Goal: Browse casually

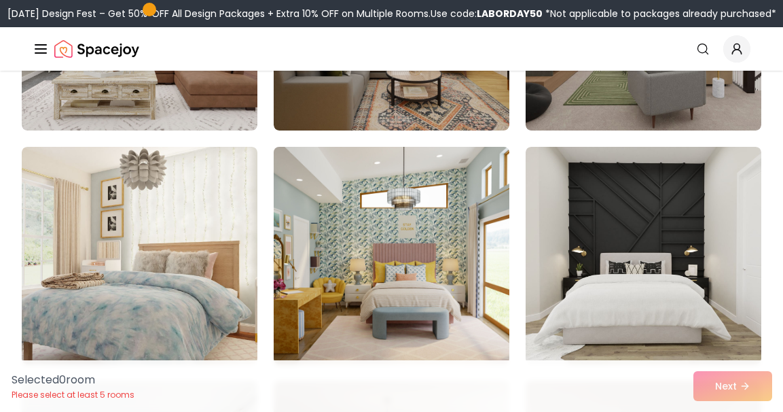
scroll to position [289, 0]
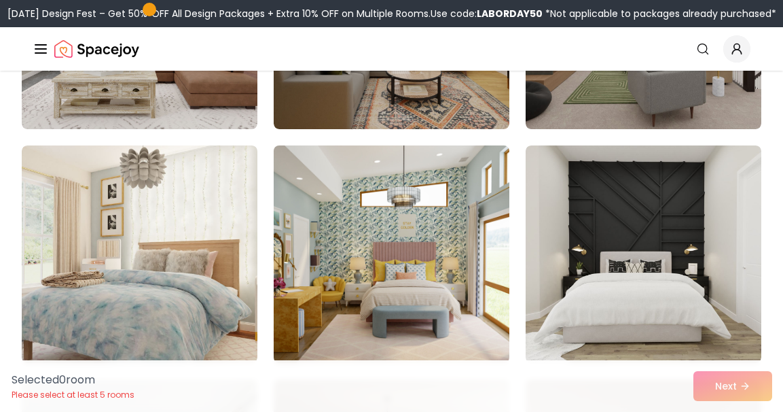
click at [375, 224] on img at bounding box center [391, 254] width 247 height 228
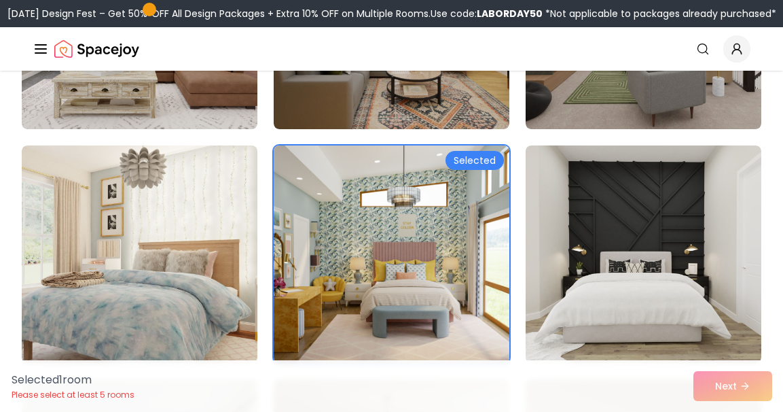
click at [368, 243] on img at bounding box center [391, 254] width 247 height 228
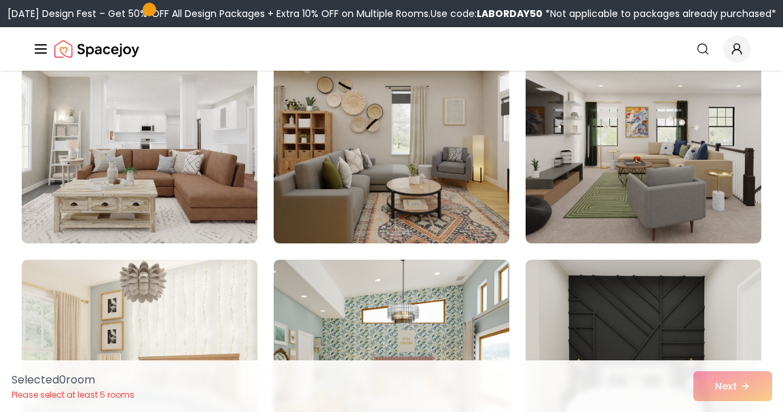
scroll to position [0, 0]
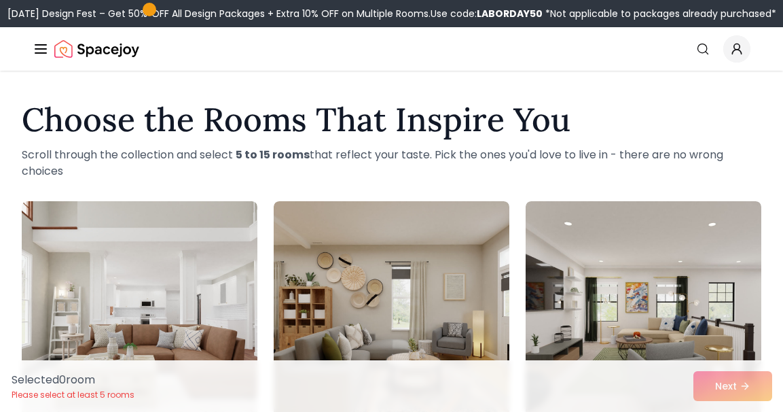
click at [73, 51] on img "Spacejoy" at bounding box center [96, 48] width 85 height 27
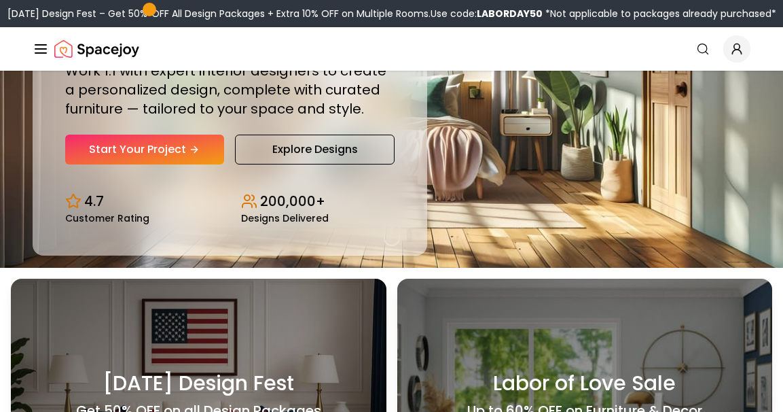
scroll to position [162, 0]
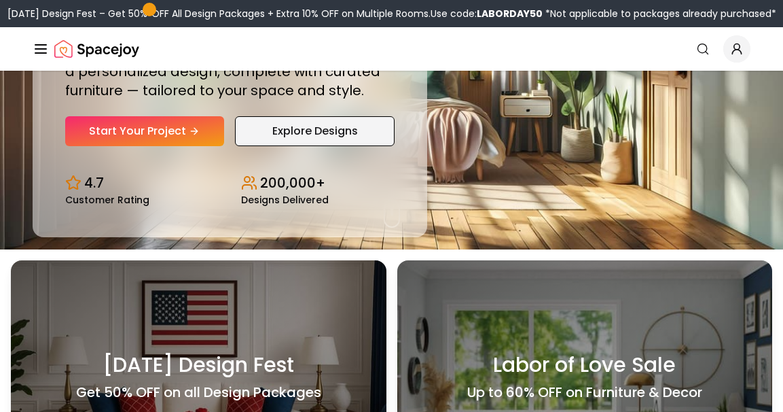
click at [307, 125] on link "Explore Designs" at bounding box center [315, 131] width 160 height 30
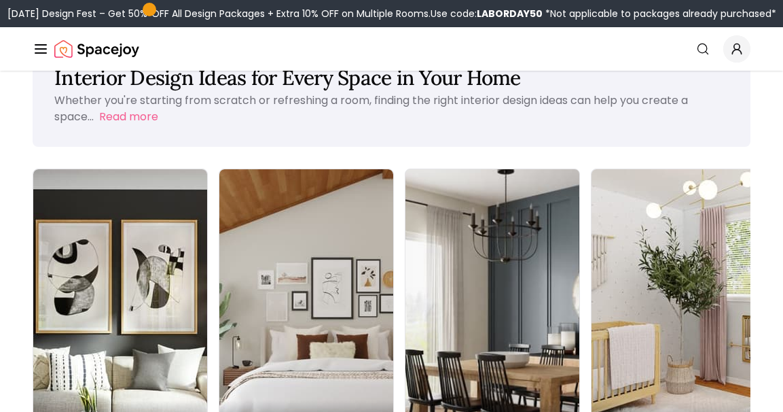
scroll to position [58, 0]
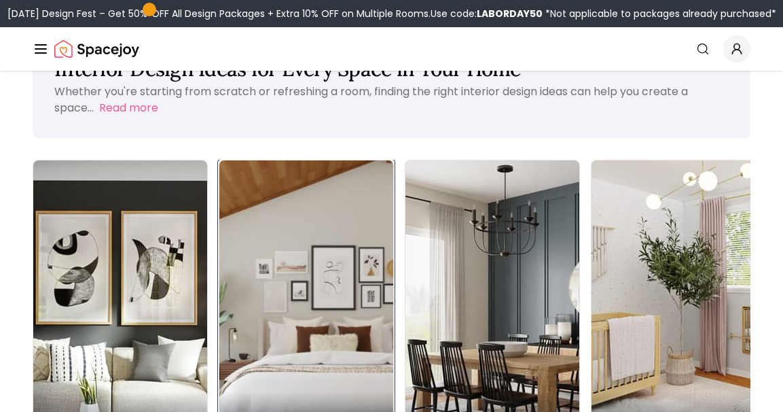
click at [220, 244] on img at bounding box center [306, 314] width 183 height 323
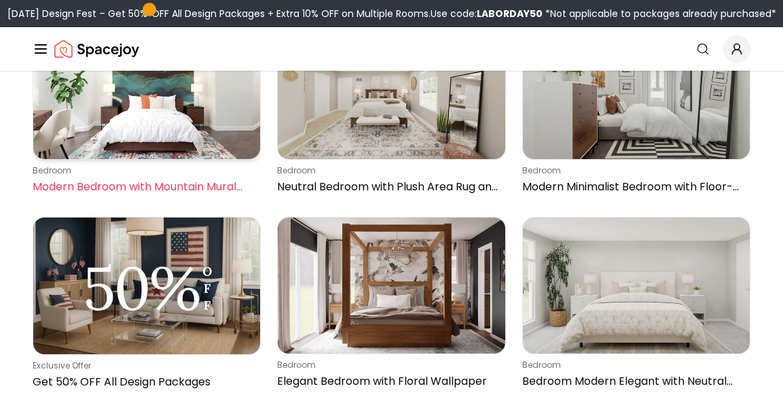
scroll to position [232, 0]
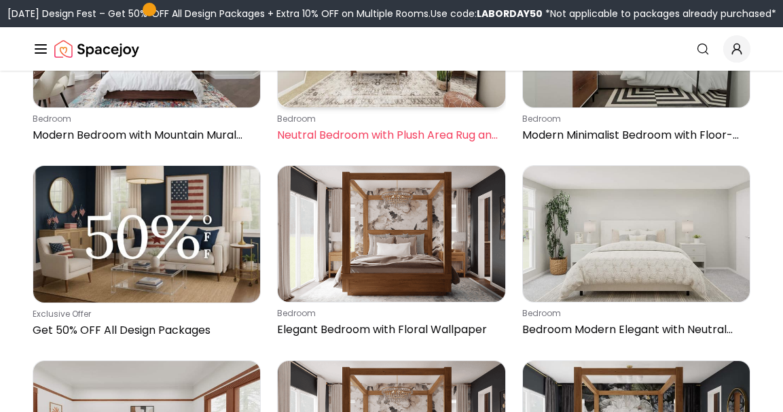
click at [390, 101] on img at bounding box center [391, 39] width 227 height 137
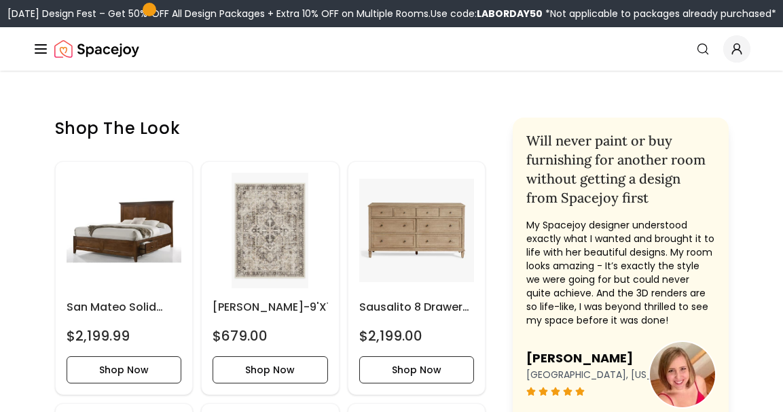
scroll to position [463, 0]
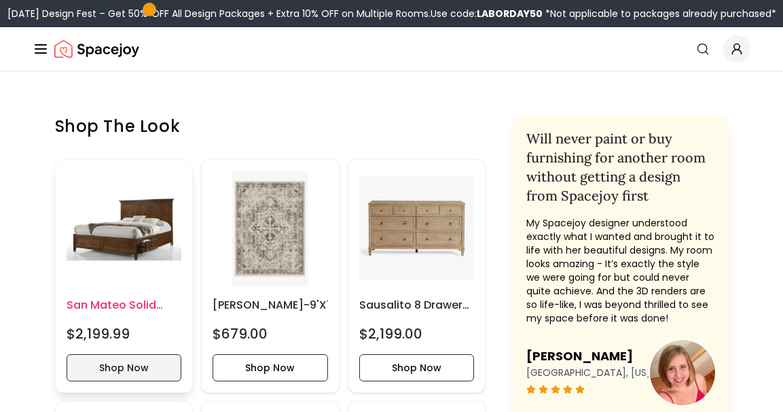
click at [120, 368] on button "Shop Now" at bounding box center [124, 367] width 115 height 27
